Goal: Navigation & Orientation: Find specific page/section

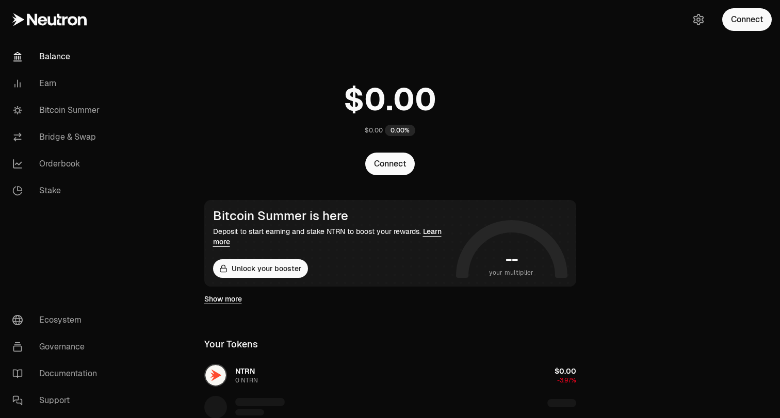
click at [57, 30] on link at bounding box center [58, 19] width 116 height 39
click at [57, 23] on icon at bounding box center [59, 19] width 5 height 11
click at [51, 56] on link "Balance" at bounding box center [57, 56] width 107 height 27
click at [45, 81] on link "Earn" at bounding box center [57, 83] width 107 height 27
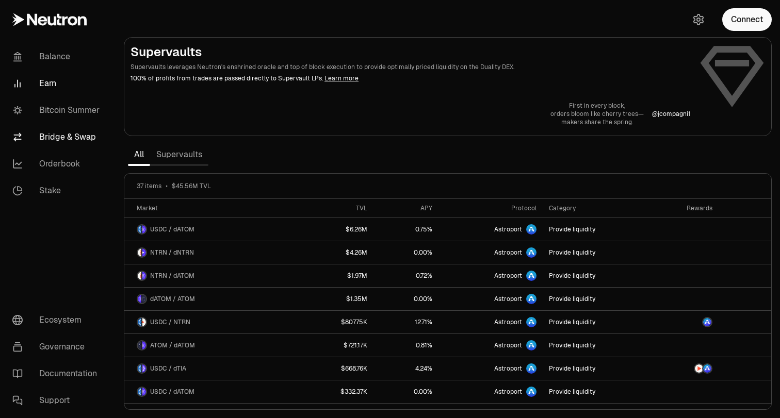
click at [63, 134] on link "Bridge & Swap" at bounding box center [57, 137] width 107 height 27
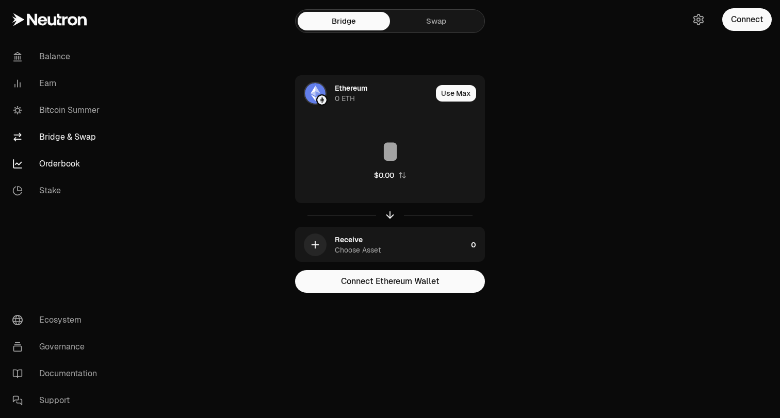
click at [61, 160] on link "Orderbook" at bounding box center [57, 164] width 107 height 27
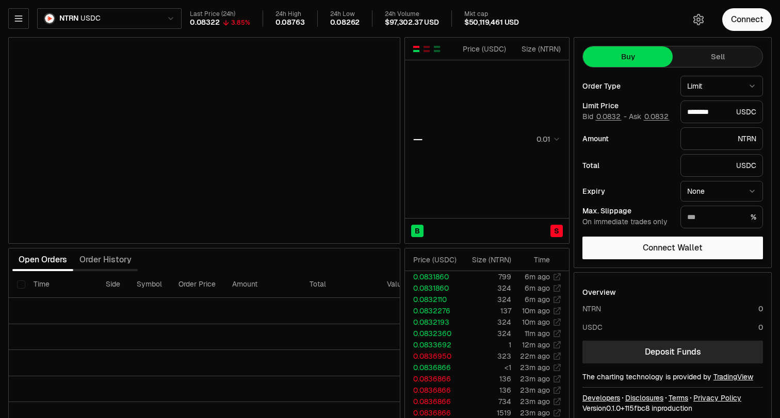
type input "********"
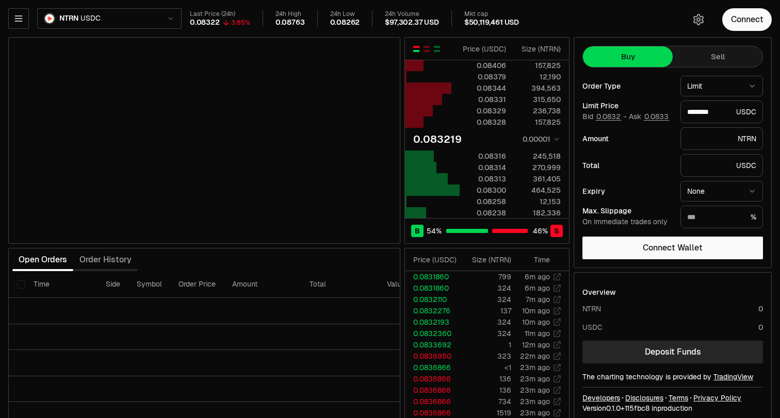
click at [76, 21] on html "Balance Earn Bitcoin Summer Bridge & Swap Orderbook Stake Ecosystem Governance …" at bounding box center [390, 215] width 780 height 431
click at [19, 16] on icon "button" at bounding box center [18, 18] width 7 height 5
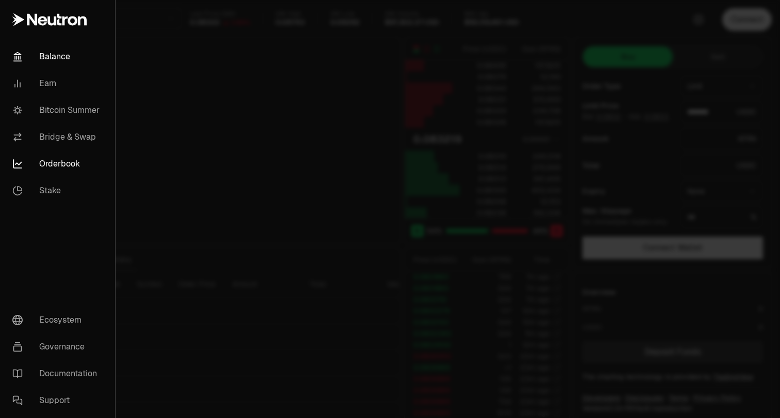
click at [45, 58] on link "Balance" at bounding box center [57, 56] width 107 height 27
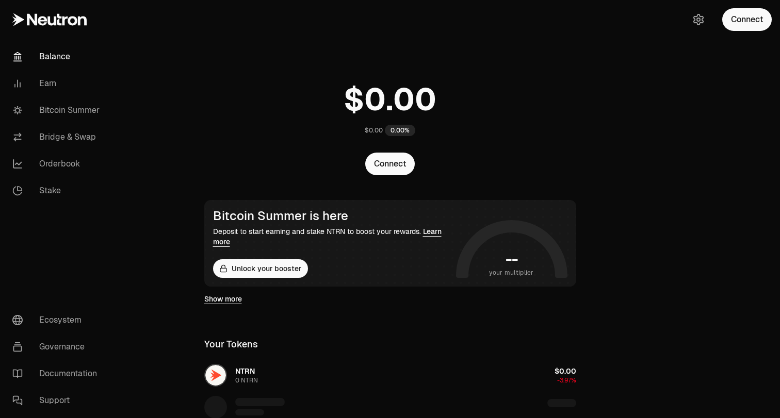
click at [41, 17] on icon at bounding box center [42, 20] width 9 height 9
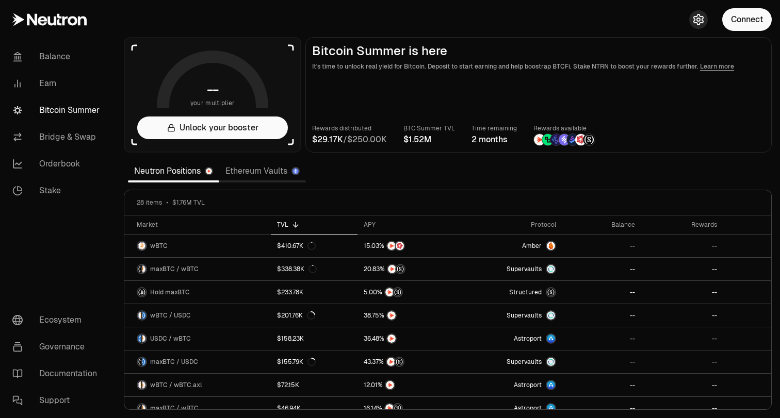
click at [689, 18] on button "button" at bounding box center [698, 19] width 19 height 19
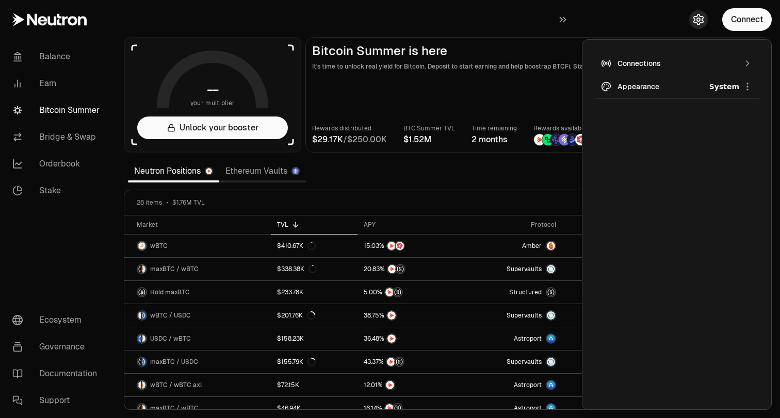
click at [696, 19] on icon "button" at bounding box center [698, 19] width 12 height 12
click at [562, 24] on icon "button" at bounding box center [562, 19] width 11 height 12
